Goal: Use online tool/utility: Utilize a website feature to perform a specific function

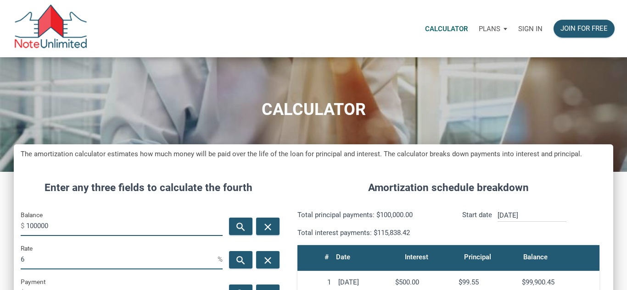
scroll to position [432, 599]
type input "1"
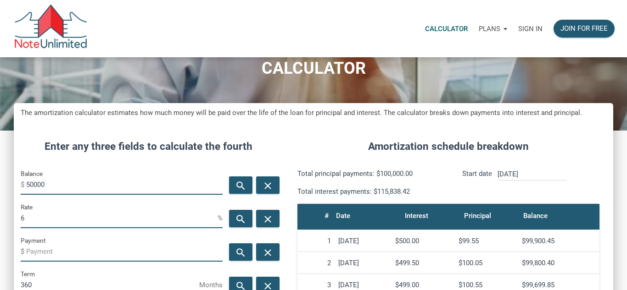
scroll to position [49, 0]
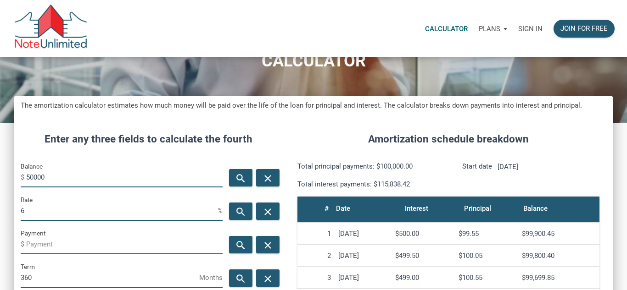
type input "50000"
click at [132, 216] on input "6" at bounding box center [119, 210] width 197 height 21
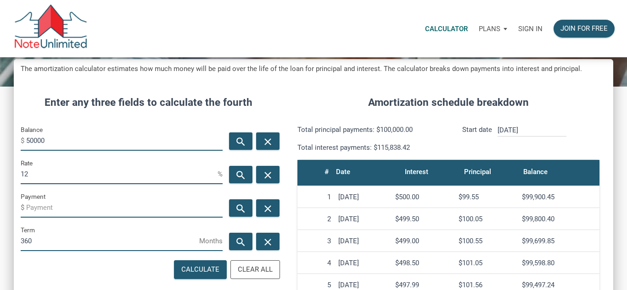
scroll to position [95, 0]
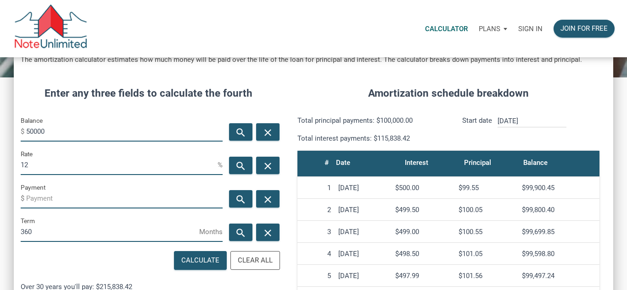
type input "12"
click at [127, 237] on input "360" at bounding box center [110, 232] width 178 height 21
type input "3"
type input "60"
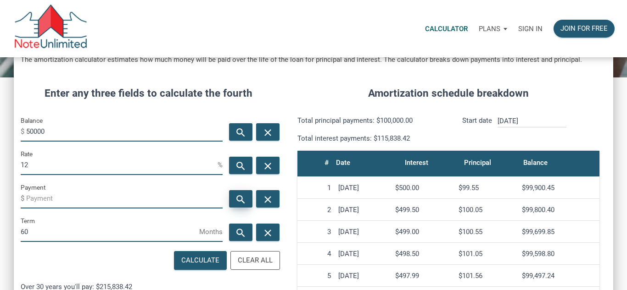
click at [245, 201] on icon "search" at bounding box center [240, 199] width 11 height 11
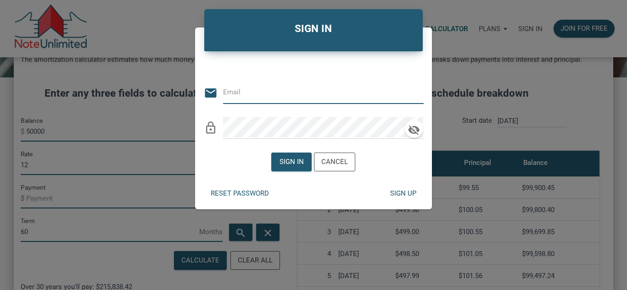
type input "[PERSON_NAME][EMAIL_ADDRESS][DOMAIN_NAME]"
click at [281, 167] on div "Sign in" at bounding box center [291, 162] width 24 height 11
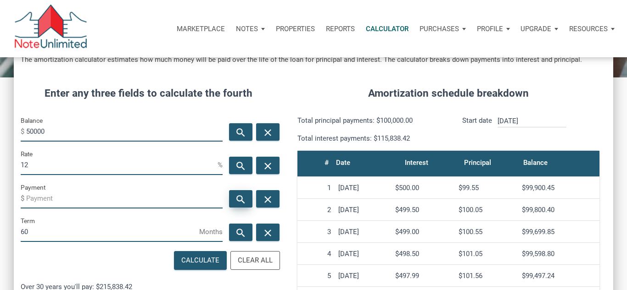
click at [239, 202] on icon "search" at bounding box center [240, 199] width 11 height 11
type input "-1112.22"
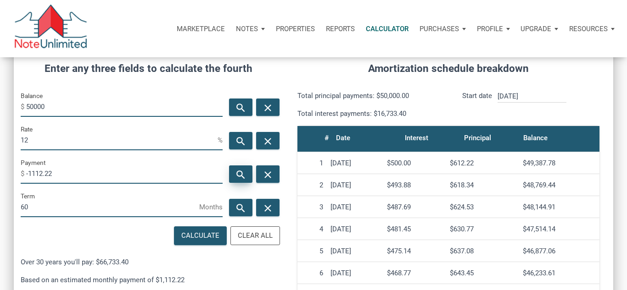
scroll to position [122, 0]
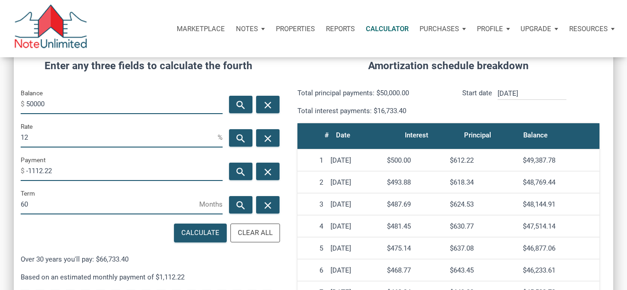
drag, startPoint x: 55, startPoint y: 100, endPoint x: 5, endPoint y: 109, distance: 51.2
click at [5, 109] on div "CALCULATOR The amortization calculator estimates how much money will be paid ov…" at bounding box center [313, 195] width 627 height 520
type input "4"
type input "35000"
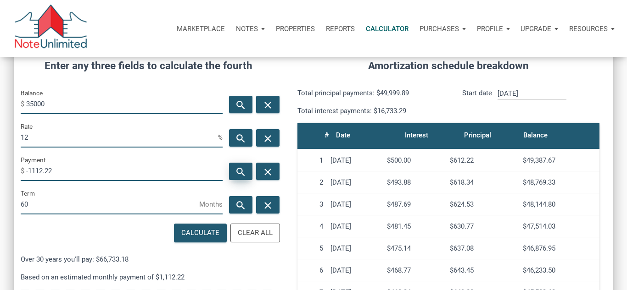
click at [235, 172] on icon "search" at bounding box center [240, 171] width 11 height 11
type input "-778.56"
click at [58, 104] on input "35000" at bounding box center [124, 104] width 196 height 21
type input "3"
type input "40000"
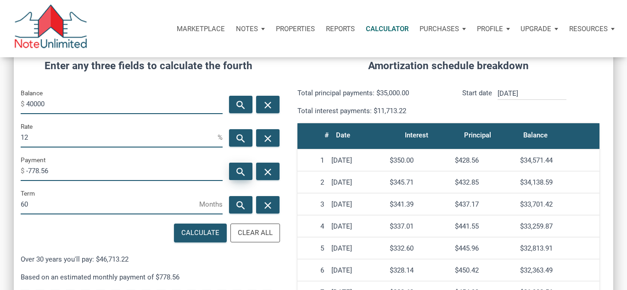
click at [234, 169] on div "search" at bounding box center [240, 171] width 23 height 17
type input "-889.78"
